Goal: Check status: Check status

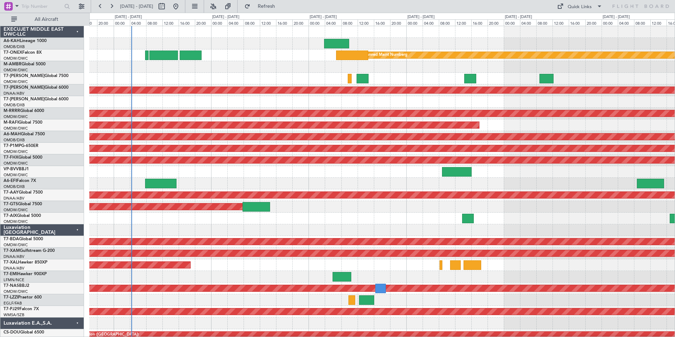
click at [262, 108] on div "Planned Maint Nurnberg Planned Maint [GEOGRAPHIC_DATA] (Al Maktoum Intl) AOG Ma…" at bounding box center [381, 212] width 585 height 373
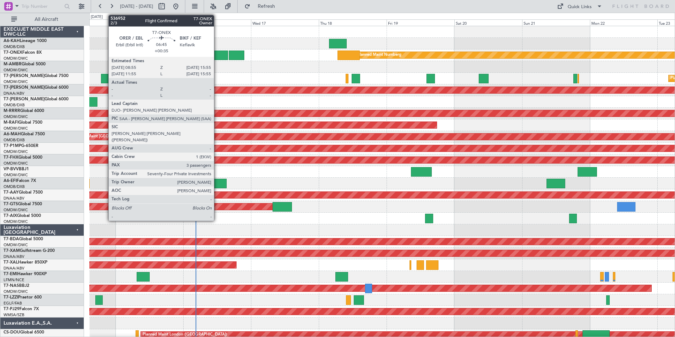
click at [217, 57] on div at bounding box center [218, 55] width 20 height 10
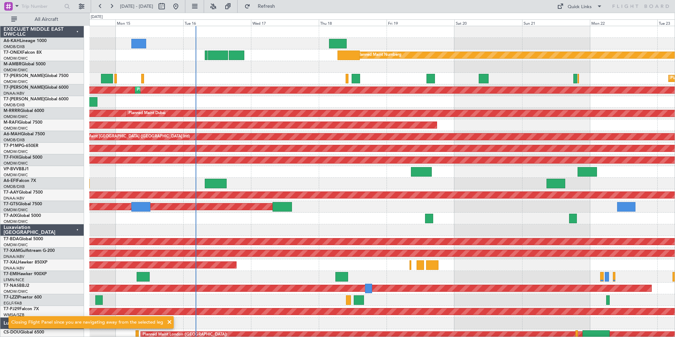
click at [168, 320] on span at bounding box center [169, 322] width 8 height 8
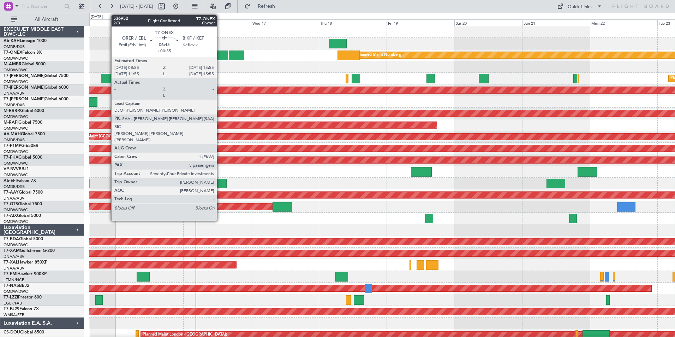
click at [220, 56] on div at bounding box center [218, 55] width 20 height 10
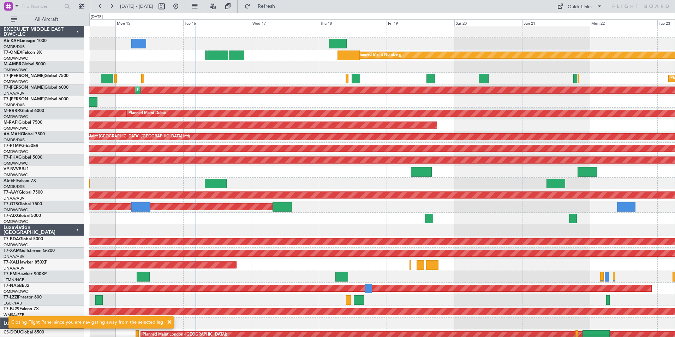
click at [165, 321] on span at bounding box center [169, 322] width 8 height 8
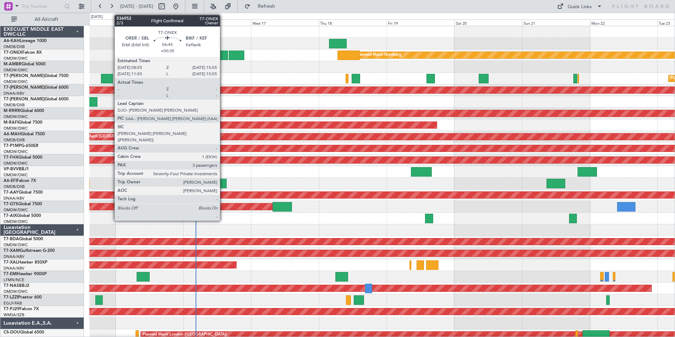
click at [223, 55] on div at bounding box center [218, 55] width 20 height 10
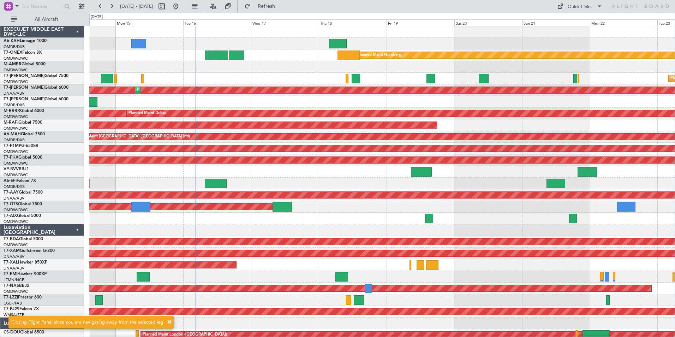
click at [167, 322] on span at bounding box center [169, 322] width 8 height 8
